Goal: Task Accomplishment & Management: Manage account settings

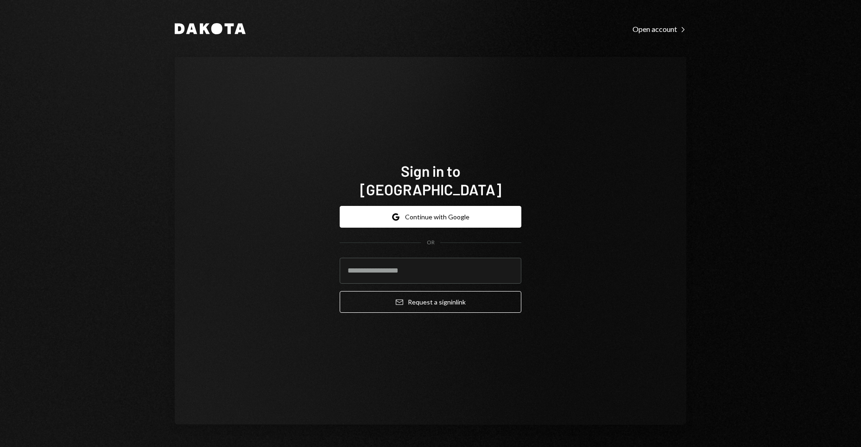
click at [596, 269] on div "Sign in to Dakota Google Continue with Google OR Email Request a sign in link" at bounding box center [430, 241] width 511 height 368
click at [442, 214] on button "Google Continue with Google" at bounding box center [430, 217] width 182 height 22
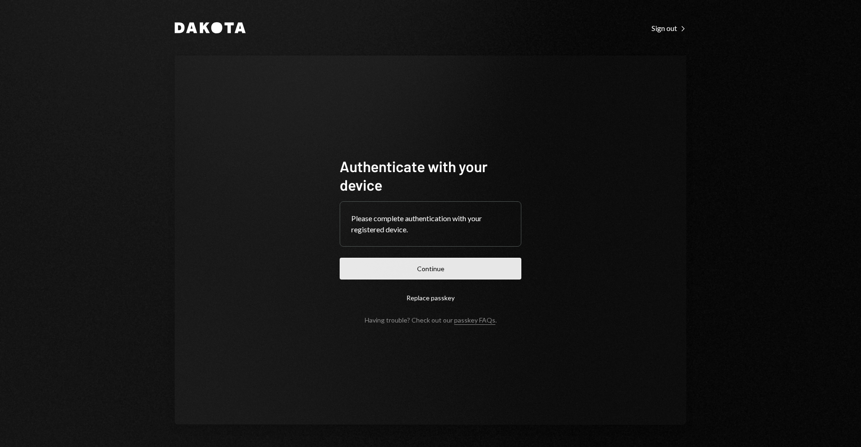
click at [442, 265] on button "Continue" at bounding box center [430, 269] width 182 height 22
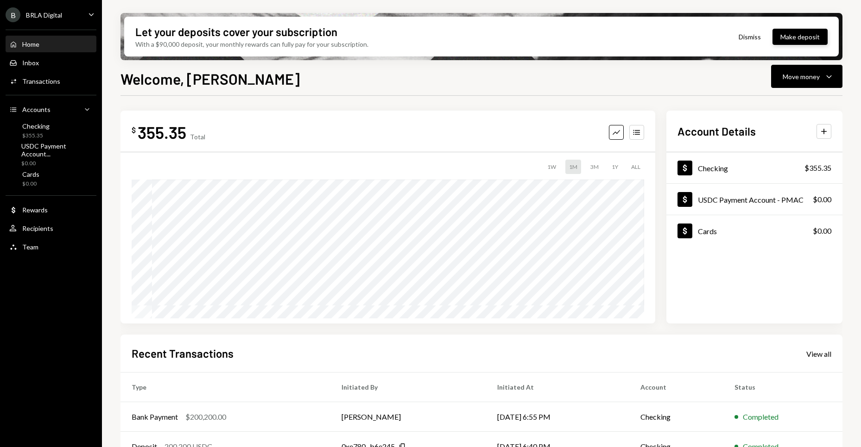
click at [798, 36] on button "Make deposit" at bounding box center [799, 37] width 55 height 16
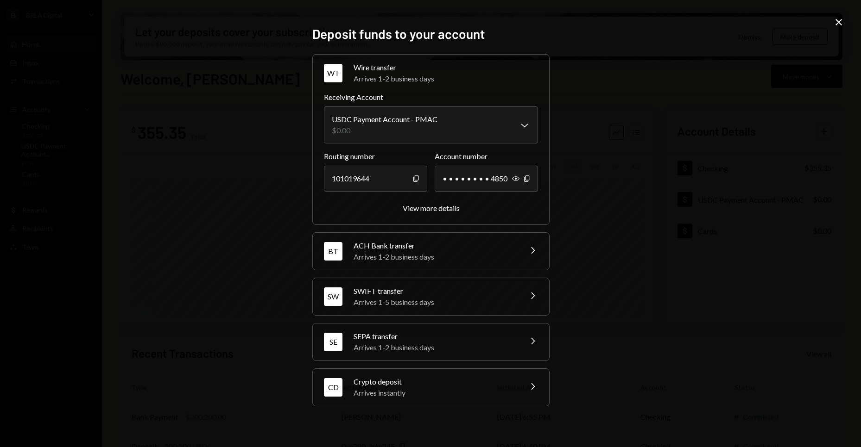
click at [479, 380] on div "Crypto deposit" at bounding box center [434, 382] width 162 height 11
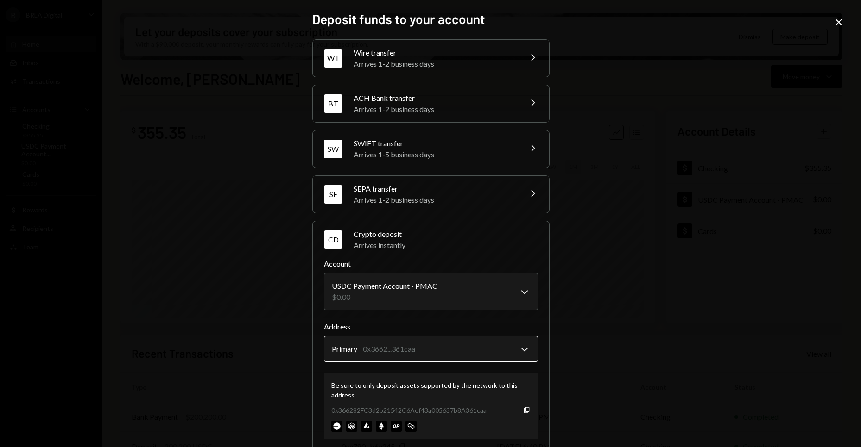
scroll to position [19, 0]
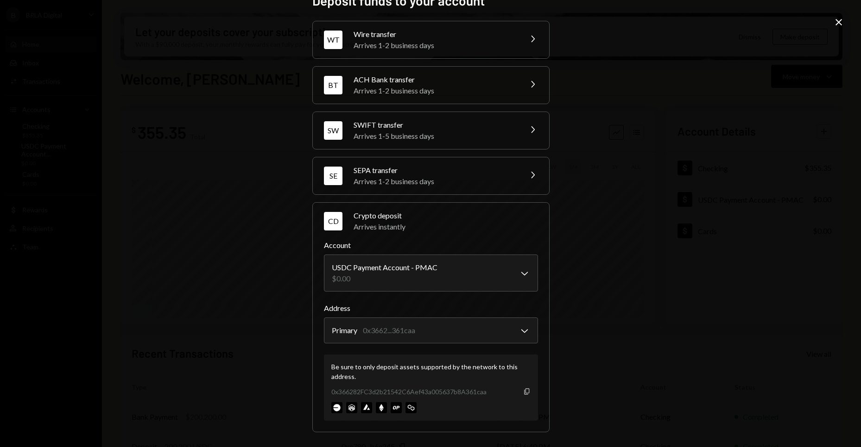
click at [523, 388] on icon "Copy" at bounding box center [526, 391] width 7 height 7
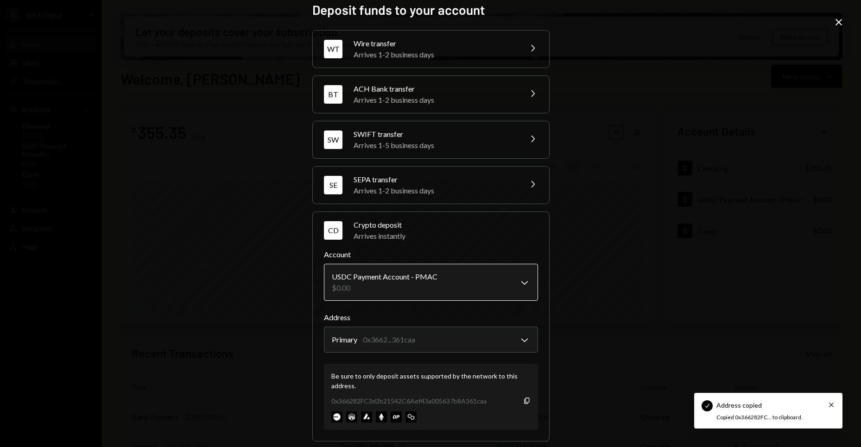
scroll to position [0, 0]
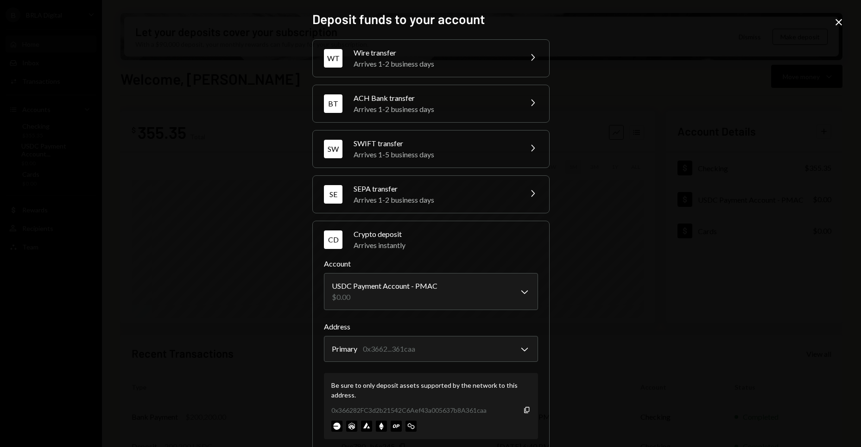
drag, startPoint x: 653, startPoint y: 237, endPoint x: 742, endPoint y: 130, distance: 138.8
click at [664, 220] on div "**********" at bounding box center [430, 223] width 861 height 447
click at [691, 249] on div "**********" at bounding box center [430, 223] width 861 height 447
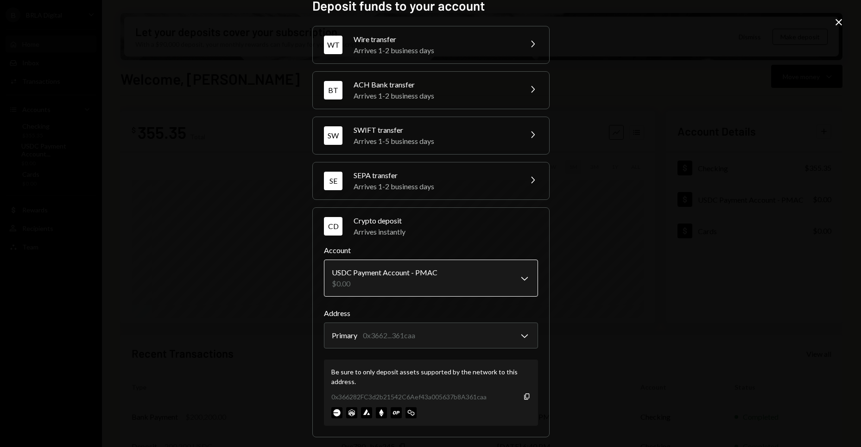
scroll to position [19, 0]
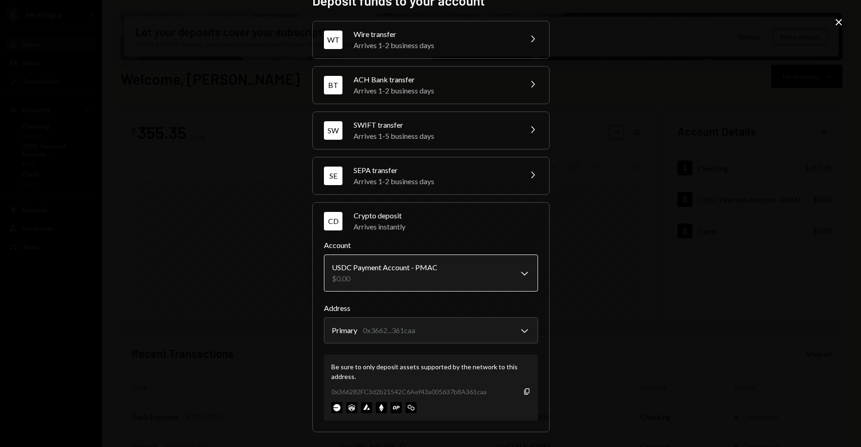
click at [482, 281] on body "B BRLA Digital Caret Down Home Home Inbox Inbox Activities Transactions Account…" at bounding box center [430, 223] width 861 height 447
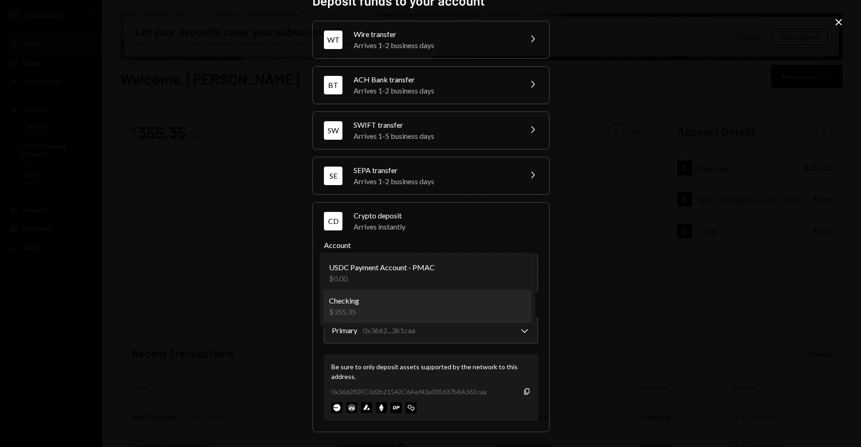
select select "**********"
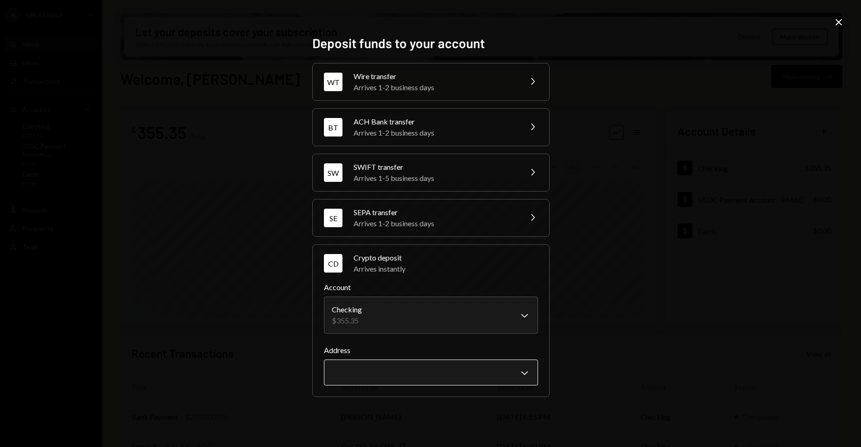
click at [481, 368] on body "B BRLA Digital Caret Down Home Home Inbox Inbox Activities Transactions Account…" at bounding box center [430, 223] width 861 height 447
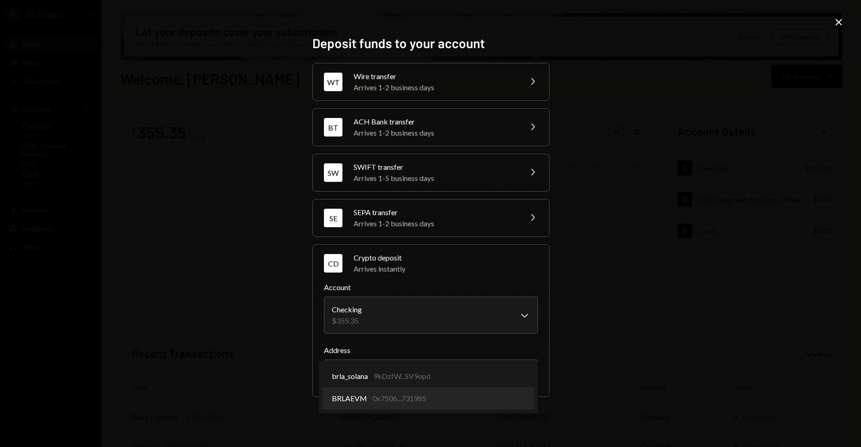
select select "**********"
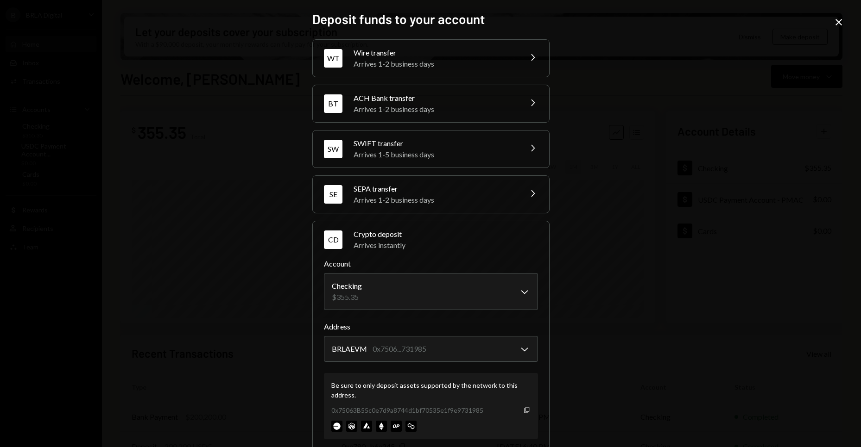
click at [523, 411] on icon "Copy" at bounding box center [526, 410] width 7 height 7
click at [658, 267] on div "**********" at bounding box center [430, 223] width 861 height 447
click at [607, 251] on div "**********" at bounding box center [430, 223] width 861 height 447
click at [623, 77] on div "**********" at bounding box center [430, 223] width 861 height 447
drag, startPoint x: 844, startPoint y: 22, endPoint x: 810, endPoint y: 24, distance: 34.3
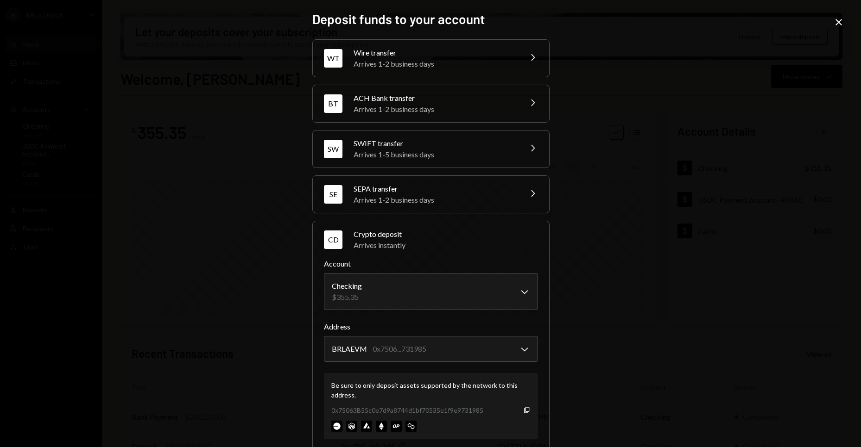
click at [843, 22] on div "**********" at bounding box center [430, 223] width 861 height 447
click at [840, 23] on icon "Close" at bounding box center [838, 22] width 11 height 11
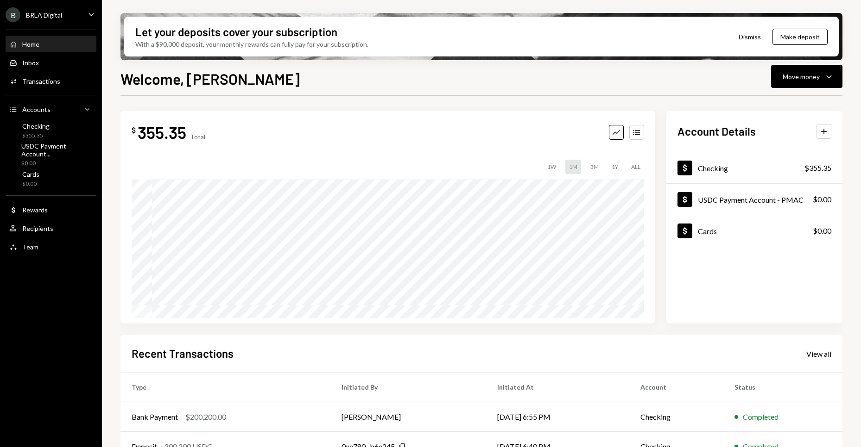
click at [662, 93] on div "Welcome, Luiz Move money Caret Down $ 355.35 Total Graph Accounts 1W 1M 3M 1Y A…" at bounding box center [481, 285] width 722 height 434
click at [630, 88] on div "Welcome, [PERSON_NAME] Move money Caret Down" at bounding box center [481, 78] width 722 height 20
click at [629, 80] on div "Welcome, [PERSON_NAME] Move money Caret Down" at bounding box center [481, 78] width 722 height 20
click at [653, 86] on div "Welcome, Luiz Move money Caret Down" at bounding box center [481, 78] width 722 height 20
click at [743, 165] on div "Dollar Checking $355.35" at bounding box center [754, 168] width 176 height 30
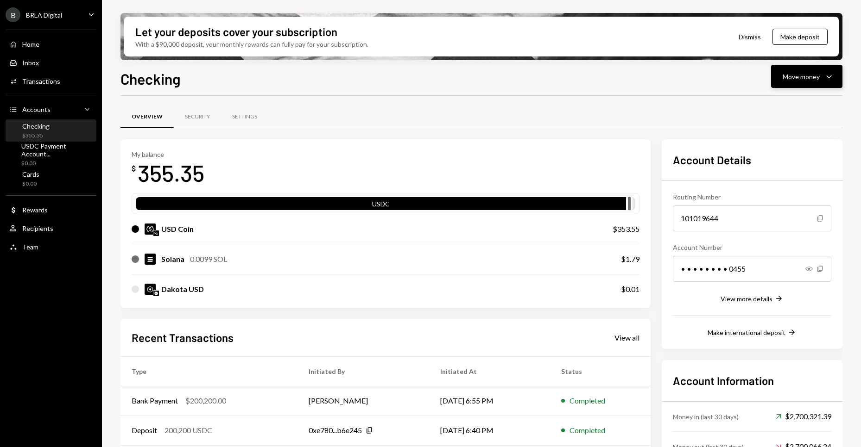
click at [793, 72] on div "Move money" at bounding box center [800, 77] width 37 height 10
click at [791, 107] on div "Send" at bounding box center [799, 105] width 68 height 10
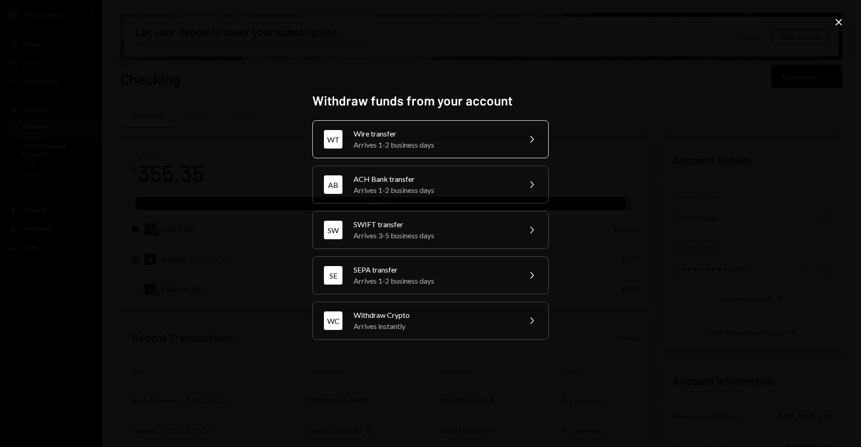
click at [451, 146] on div "Arrives 1-2 business days" at bounding box center [433, 144] width 161 height 11
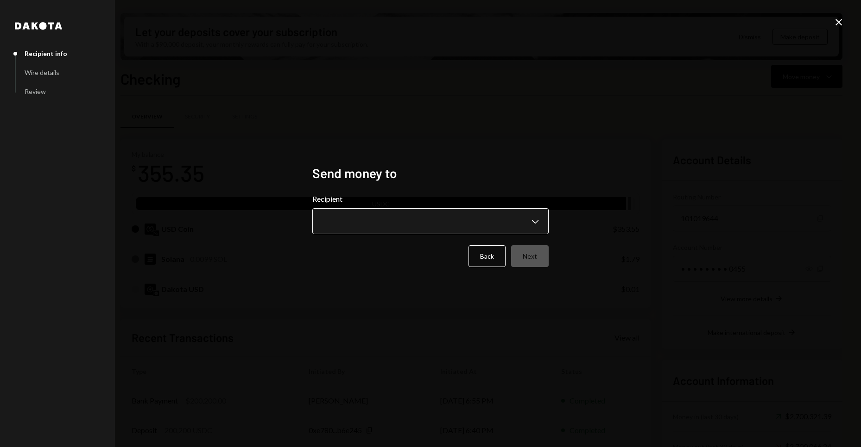
click at [494, 224] on body "B BRLA Digital Caret Down Home Home Inbox Inbox Activities Transactions Account…" at bounding box center [430, 223] width 861 height 447
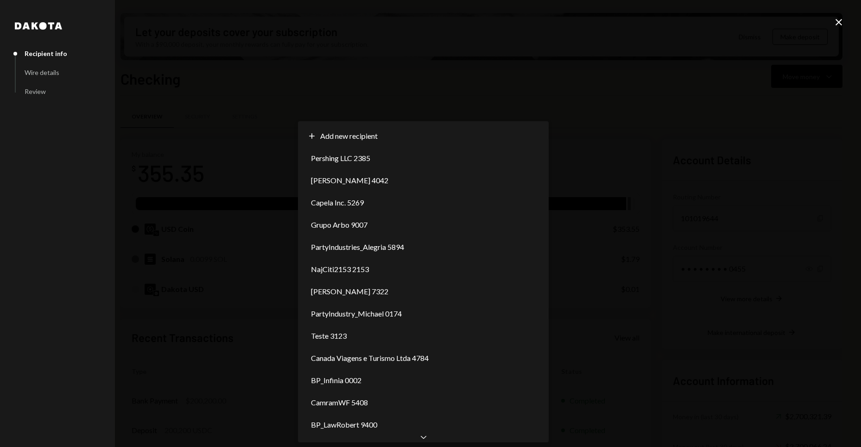
select select "**********"
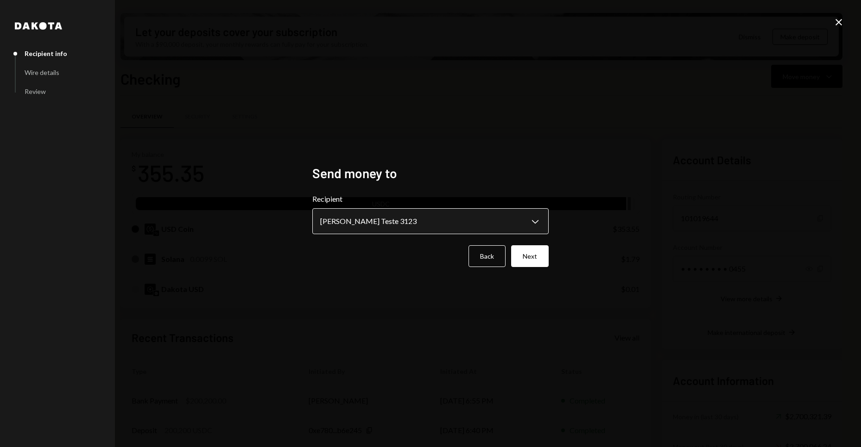
click at [401, 229] on body "B BRLA Digital Caret Down Home Home Inbox Inbox Activities Transactions Account…" at bounding box center [430, 223] width 861 height 447
click at [386, 223] on body "B BRLA Digital Caret Down Home Home Inbox Inbox Activities Transactions Account…" at bounding box center [430, 223] width 861 height 447
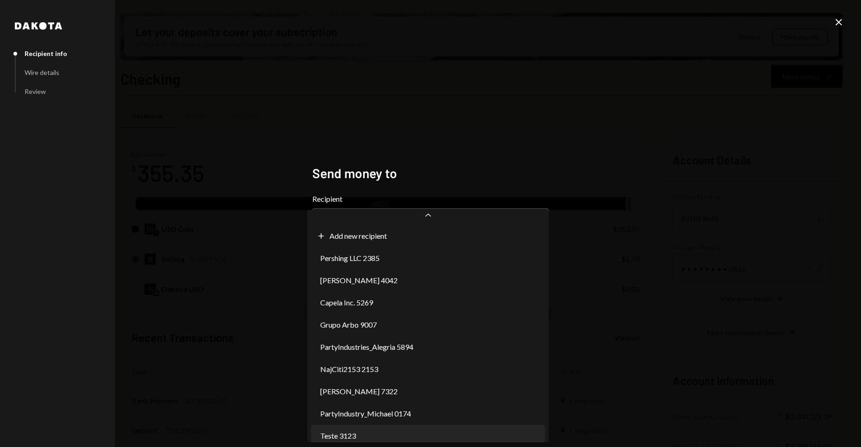
scroll to position [164, 0]
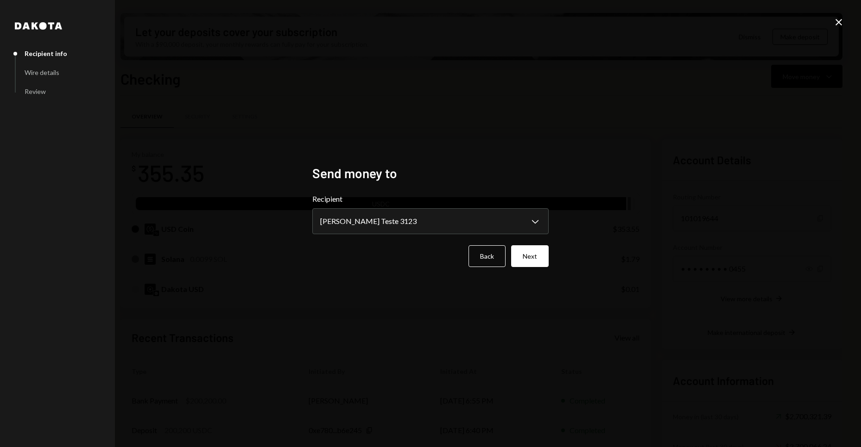
drag, startPoint x: 647, startPoint y: 212, endPoint x: 643, endPoint y: 215, distance: 5.4
click at [647, 212] on div "**********" at bounding box center [430, 223] width 861 height 447
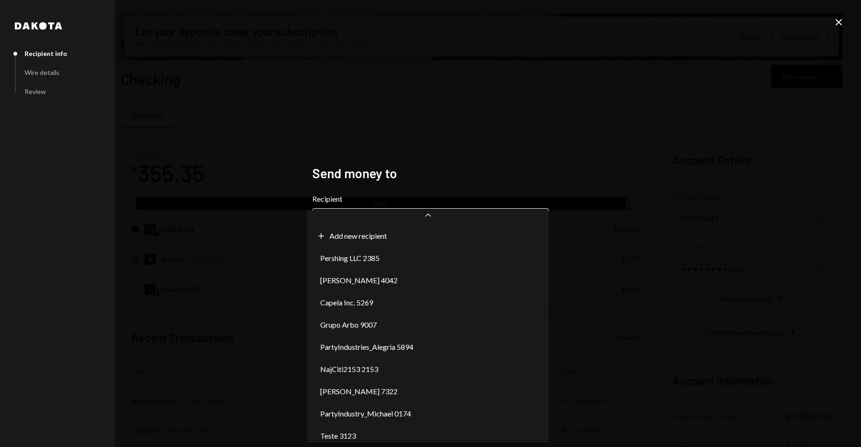
select select "**********"
click at [352, 214] on body "B BRLA Digital Caret Down Home Home Inbox Inbox Activities Transactions Account…" at bounding box center [430, 223] width 861 height 447
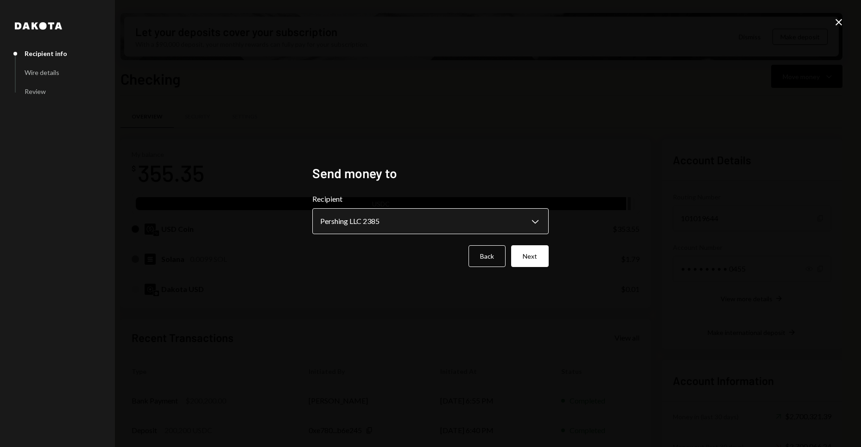
click at [349, 226] on body "B BRLA Digital Caret Down Home Home Inbox Inbox Activities Transactions Account…" at bounding box center [430, 223] width 861 height 447
drag, startPoint x: 549, startPoint y: 226, endPoint x: 542, endPoint y: 203, distance: 23.2
click at [542, 203] on div "**********" at bounding box center [430, 223] width 258 height 139
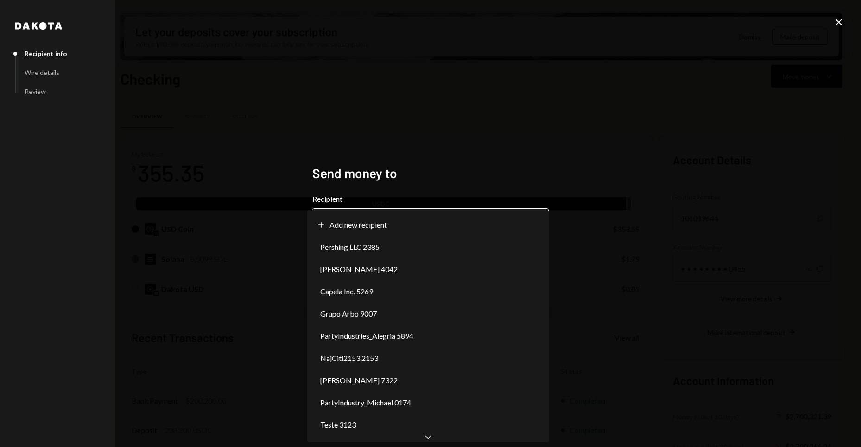
click at [537, 217] on body "B BRLA Digital Caret Down Home Home Inbox Inbox Activities Transactions Account…" at bounding box center [430, 223] width 861 height 447
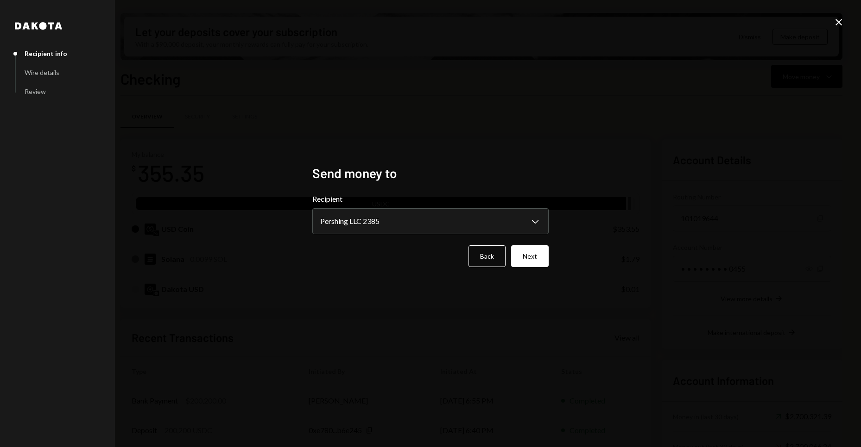
click at [681, 243] on div "**********" at bounding box center [430, 223] width 861 height 447
click at [473, 220] on body "B BRLA Digital Caret Down Home Home Inbox Inbox Activities Transactions Account…" at bounding box center [430, 223] width 861 height 447
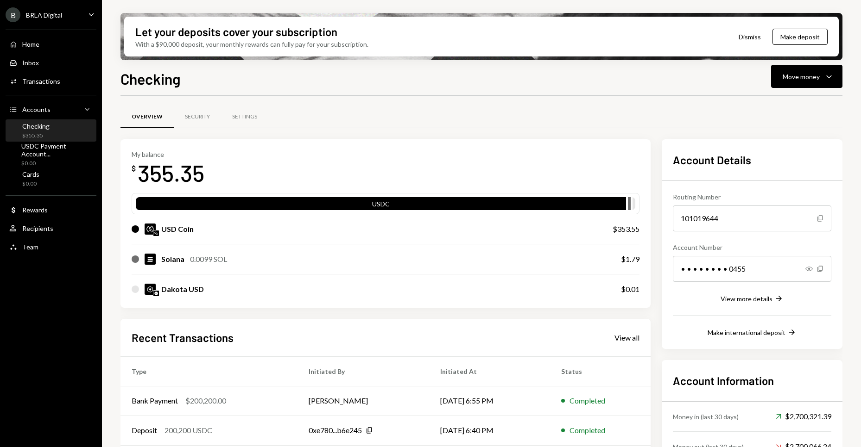
click at [623, 157] on div "My balance $ 355.35" at bounding box center [386, 169] width 508 height 37
click at [33, 49] on div "Home Home" at bounding box center [50, 45] width 83 height 16
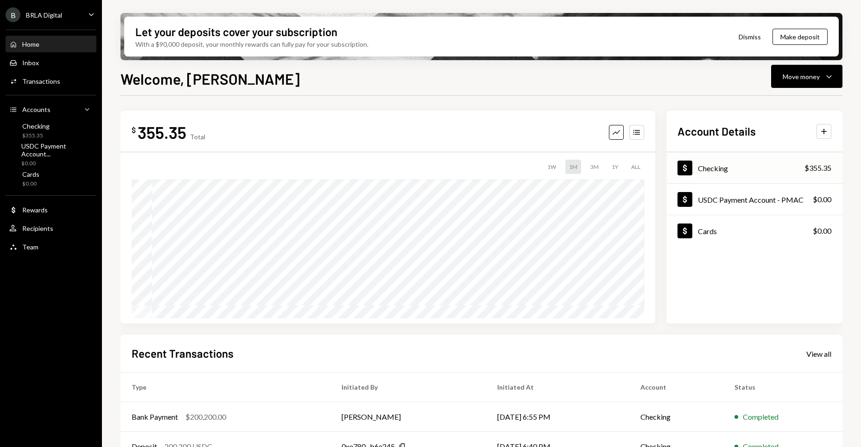
click at [741, 175] on div "Dollar Checking $355.35" at bounding box center [754, 168] width 176 height 30
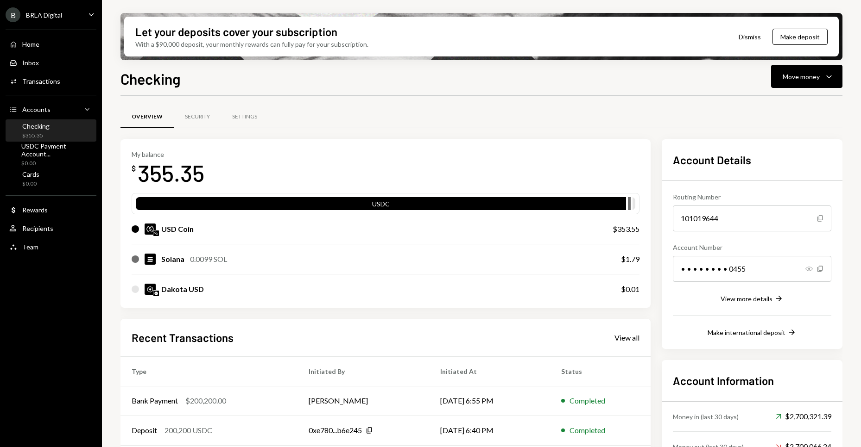
click at [809, 266] on icon "Show" at bounding box center [808, 268] width 7 height 7
click at [809, 266] on icon "Hide" at bounding box center [808, 268] width 7 height 7
click at [792, 82] on button "Move money Caret Down" at bounding box center [806, 76] width 71 height 23
click at [788, 109] on div "Send" at bounding box center [799, 105] width 68 height 10
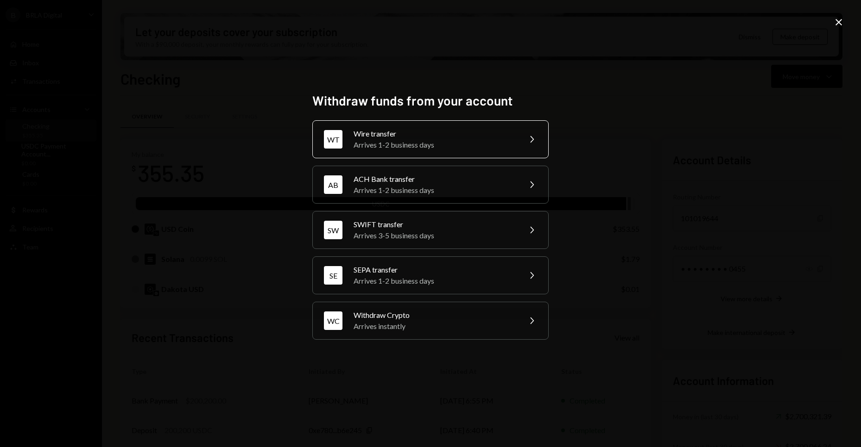
click at [462, 142] on div "Arrives 1-2 business days" at bounding box center [433, 144] width 161 height 11
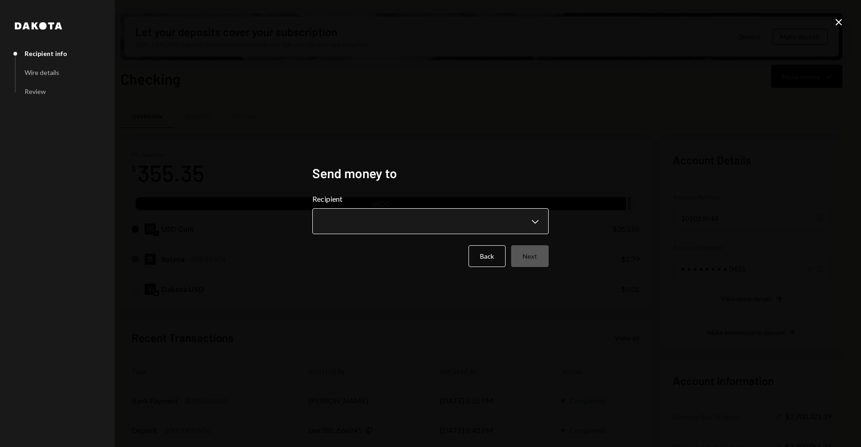
click at [427, 214] on body "B BRLA Digital Caret Down Home Home Inbox Inbox Activities Transactions Account…" at bounding box center [430, 223] width 861 height 447
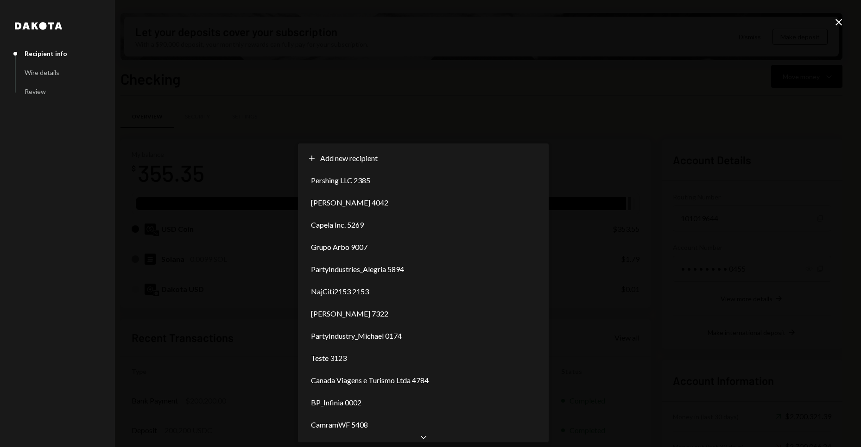
click at [433, 442] on div "Chevron Down" at bounding box center [423, 437] width 251 height 11
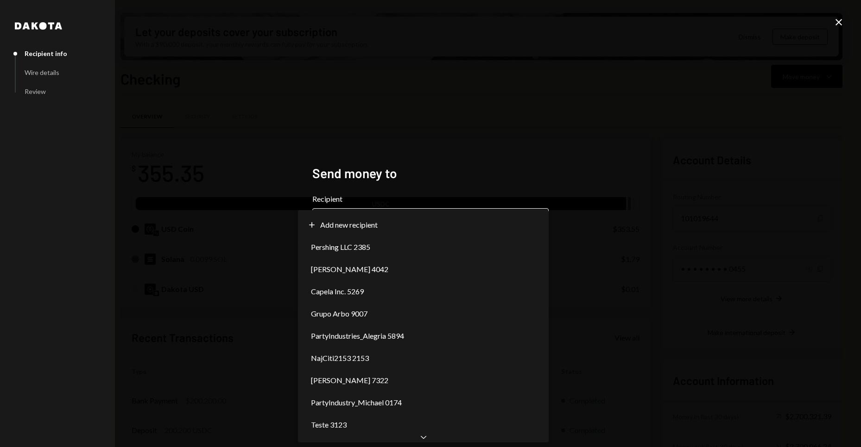
click at [516, 220] on body "B BRLA Digital Caret Down Home Home Inbox Inbox Activities Transactions Account…" at bounding box center [430, 223] width 861 height 447
click at [691, 217] on div "**********" at bounding box center [430, 223] width 861 height 447
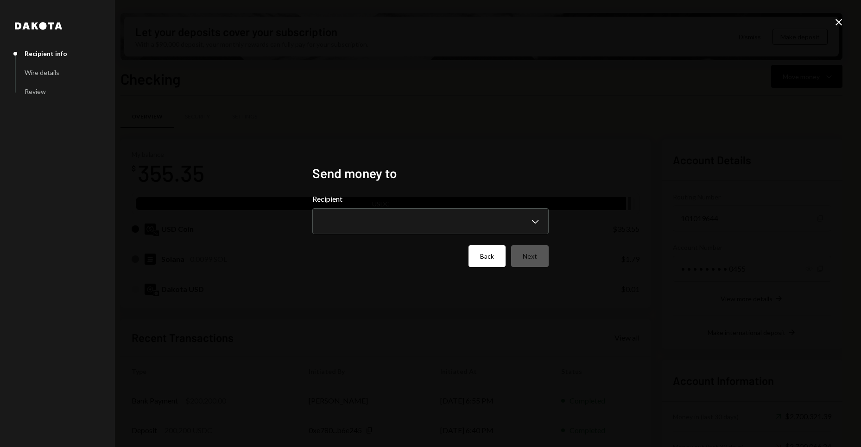
click at [491, 258] on button "Back" at bounding box center [486, 256] width 37 height 22
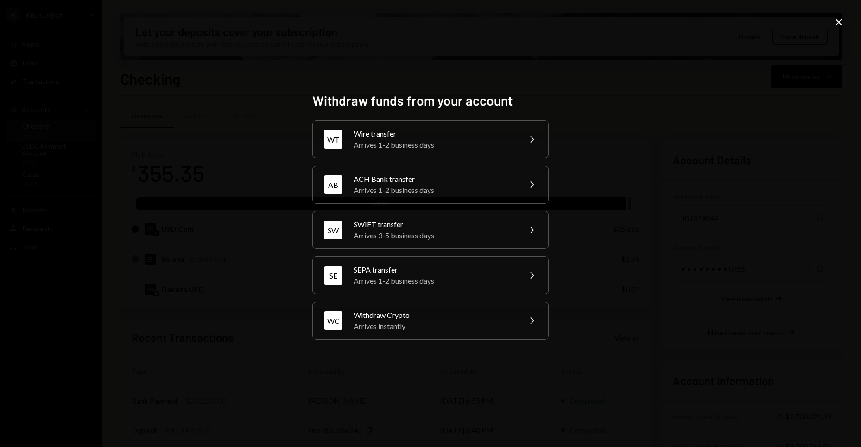
drag, startPoint x: 167, startPoint y: 144, endPoint x: 29, endPoint y: 81, distance: 152.1
click at [149, 132] on div "Withdraw funds from your account WT Wire transfer Arrives 1-2 business days Che…" at bounding box center [430, 223] width 861 height 447
click at [181, 178] on div "Withdraw funds from your account WT Wire transfer Arrives 1-2 business days Che…" at bounding box center [430, 223] width 861 height 447
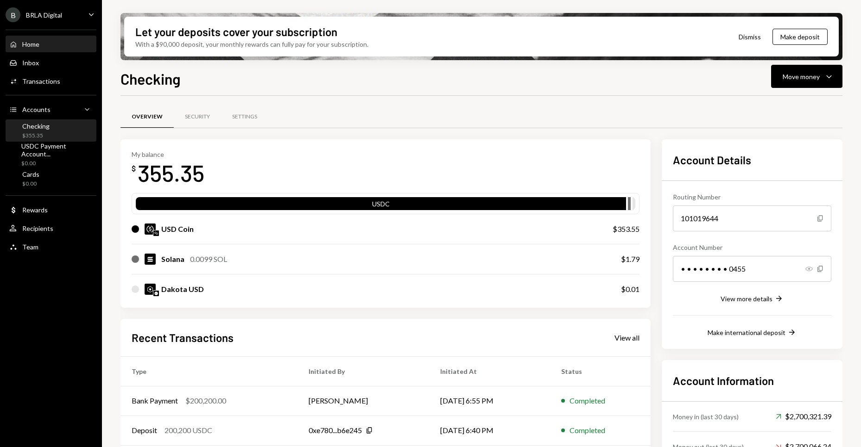
click at [37, 45] on div "Home" at bounding box center [30, 44] width 17 height 8
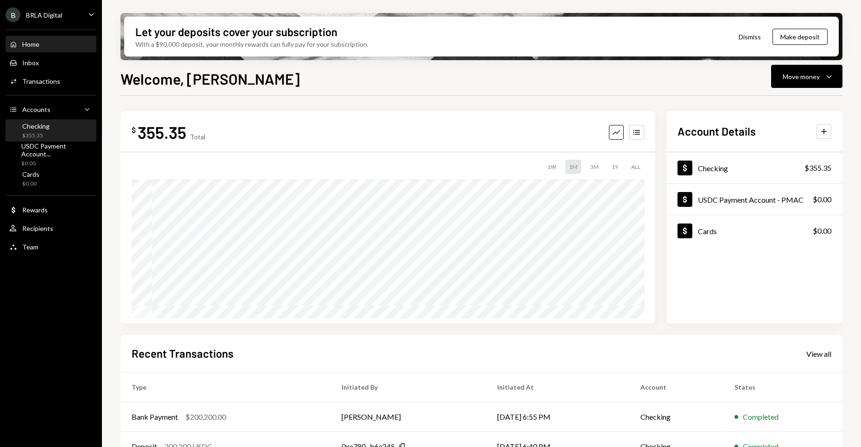
click at [50, 137] on div "Checking $355.35" at bounding box center [50, 131] width 83 height 18
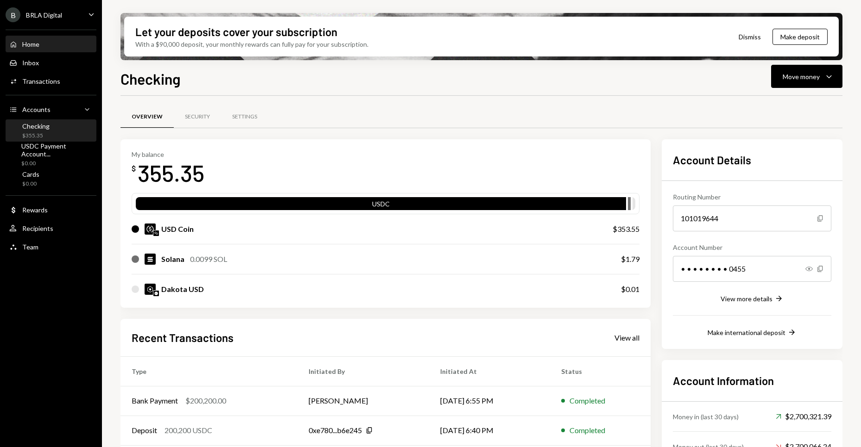
click at [24, 45] on div "Home" at bounding box center [30, 44] width 17 height 8
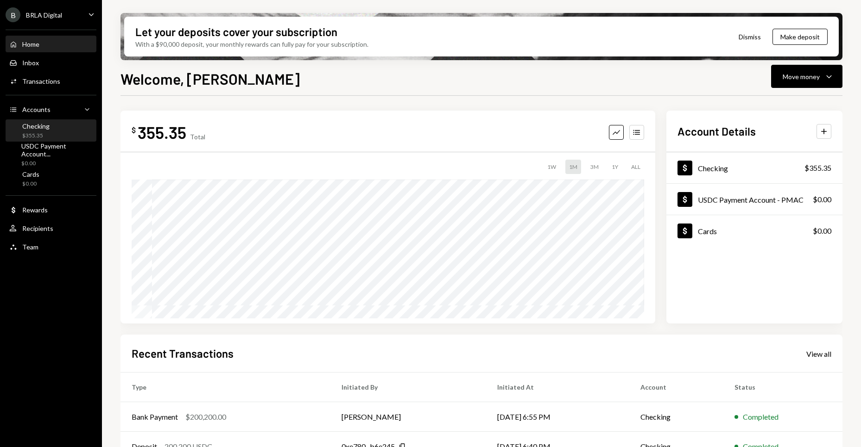
click at [54, 128] on div "Checking $355.35" at bounding box center [50, 131] width 83 height 18
click at [691, 75] on div "Welcome, [PERSON_NAME] Move money Caret Down" at bounding box center [481, 78] width 722 height 20
click at [820, 133] on icon "Plus" at bounding box center [823, 131] width 9 height 9
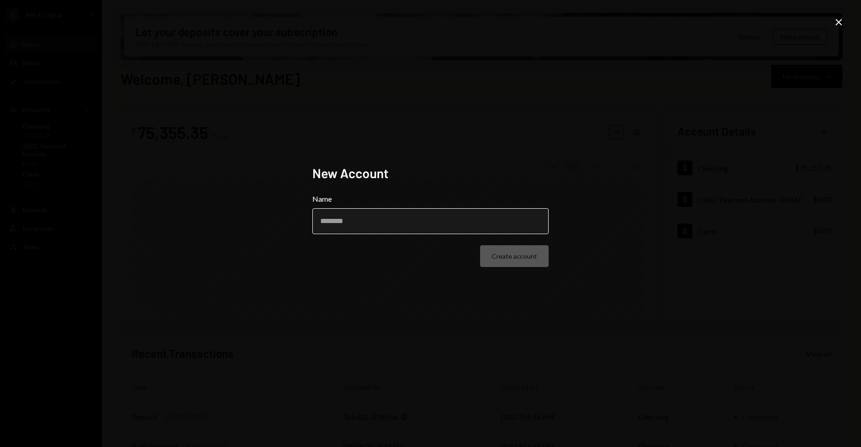
click at [536, 228] on input "Name" at bounding box center [430, 221] width 236 height 26
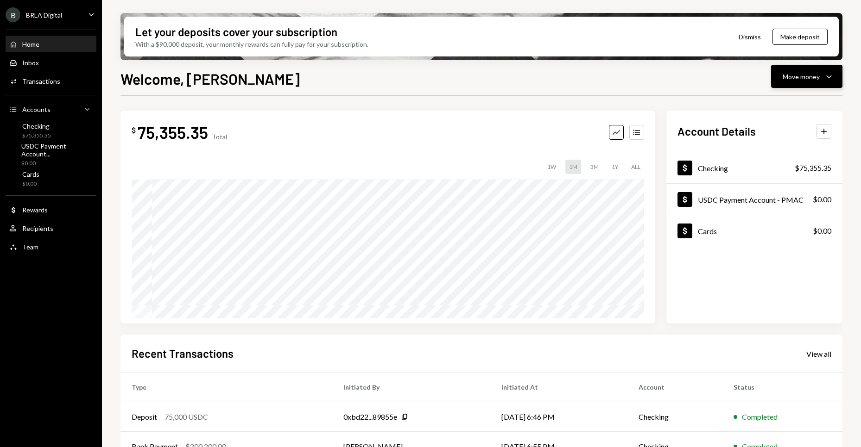
click at [829, 75] on icon "Caret Down" at bounding box center [828, 76] width 11 height 11
click at [809, 102] on div "Send" at bounding box center [799, 105] width 68 height 10
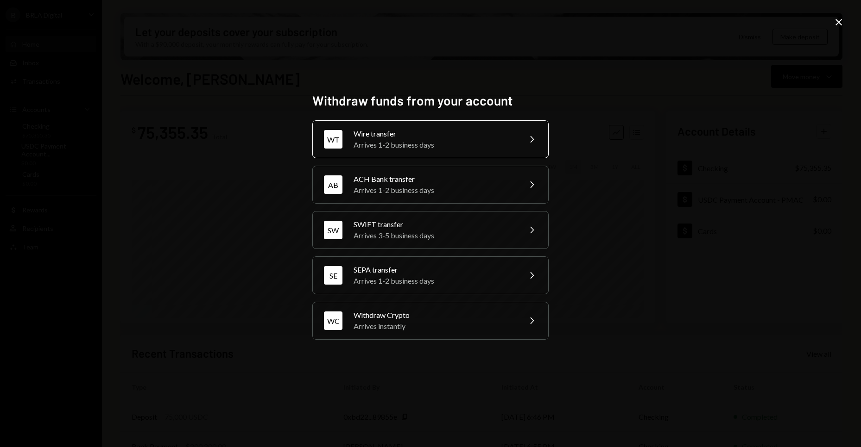
click at [461, 149] on div "Arrives 1-2 business days" at bounding box center [433, 144] width 161 height 11
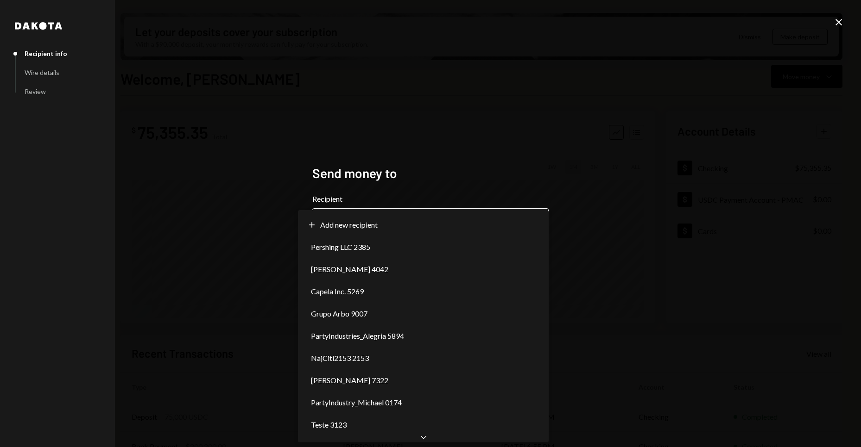
click at [353, 230] on body "B BRLA Digital Caret Down Home Home Inbox Inbox Activities Transactions Account…" at bounding box center [430, 223] width 861 height 447
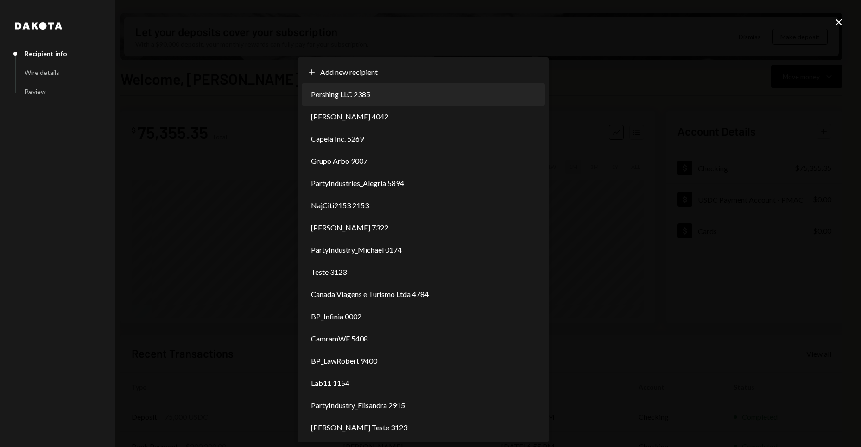
select select "**********"
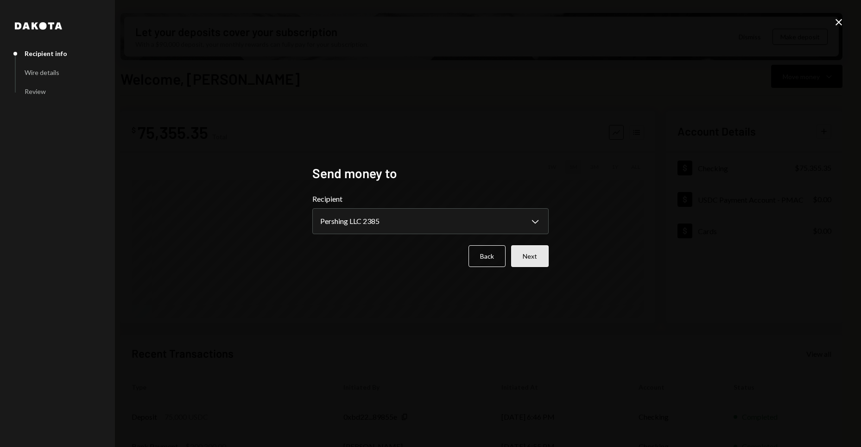
click at [528, 257] on button "Next" at bounding box center [530, 256] width 38 height 22
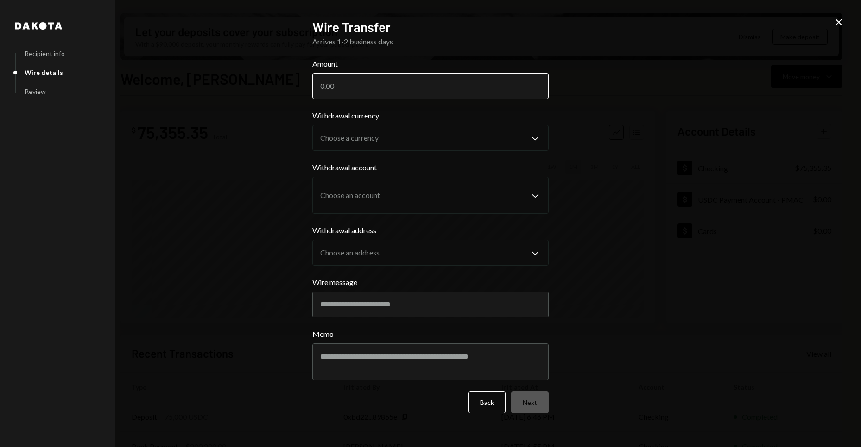
click at [452, 91] on input "Amount" at bounding box center [430, 86] width 236 height 26
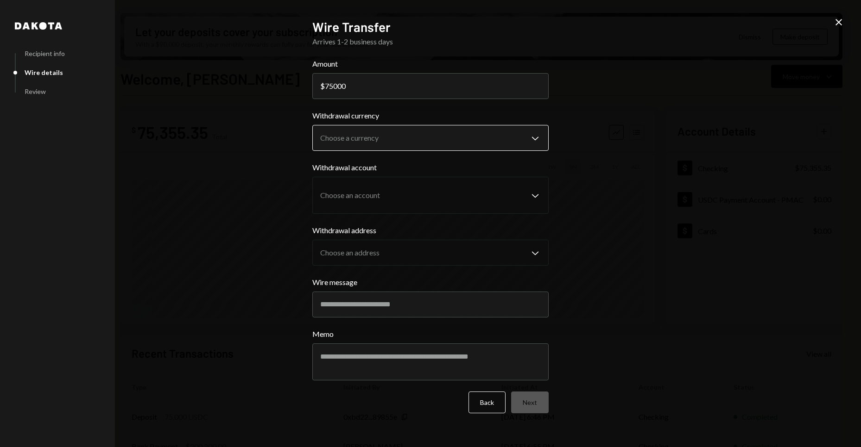
type input "75000"
click at [489, 136] on body "B BRLA Digital Caret Down Home Home Inbox Inbox Activities Transactions Account…" at bounding box center [430, 223] width 861 height 447
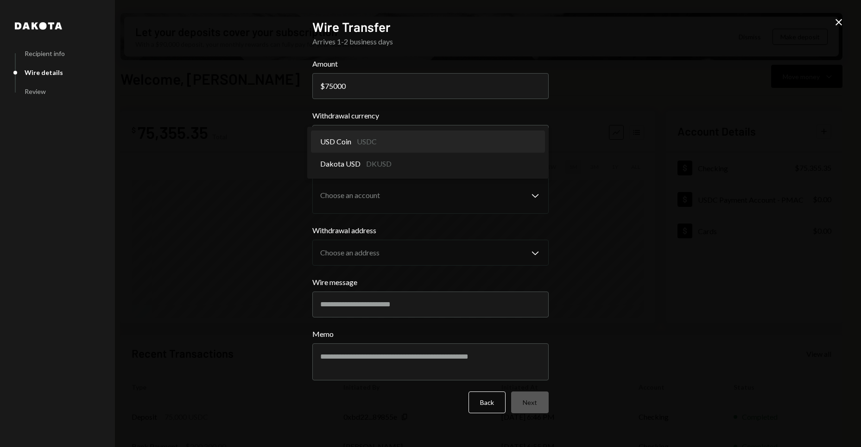
select select "****"
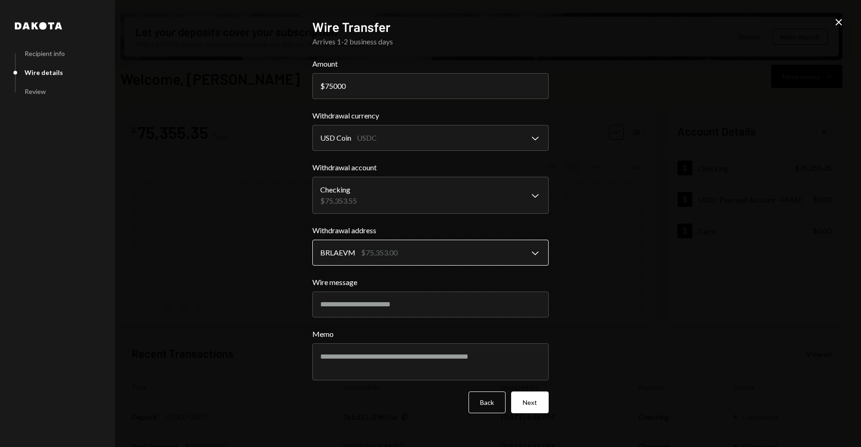
click at [525, 251] on body "B BRLA Digital Caret Down Home Home Inbox Inbox Activities Transactions Account…" at bounding box center [430, 223] width 861 height 447
click at [523, 398] on button "Next" at bounding box center [530, 403] width 38 height 22
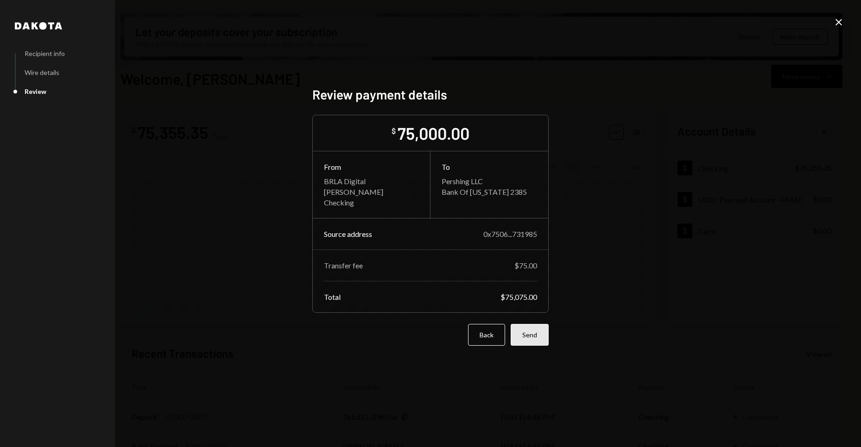
click at [538, 339] on button "Send" at bounding box center [529, 335] width 38 height 22
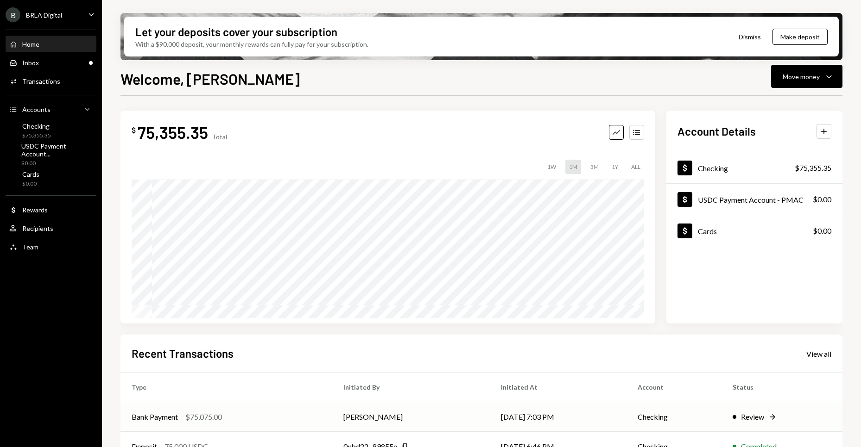
click at [732, 424] on td "Review Right Arrow" at bounding box center [781, 417] width 121 height 30
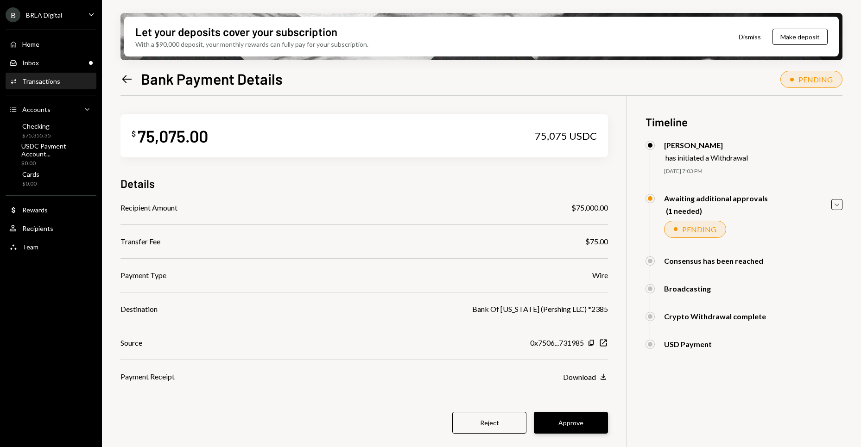
click at [590, 419] on button "Approve" at bounding box center [571, 423] width 74 height 22
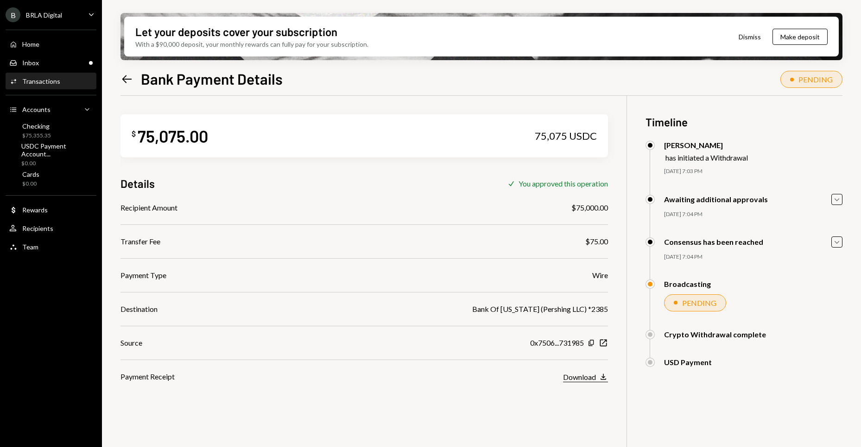
click at [601, 379] on icon "Download" at bounding box center [602, 376] width 9 height 9
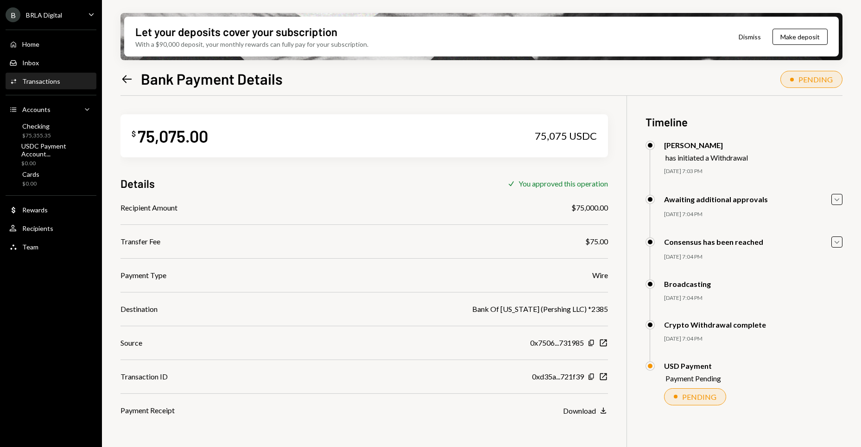
click at [727, 54] on div "Let your deposits cover your subscription With a $90,000 deposit, your monthly …" at bounding box center [481, 37] width 714 height 40
